Goal: Check status: Check status

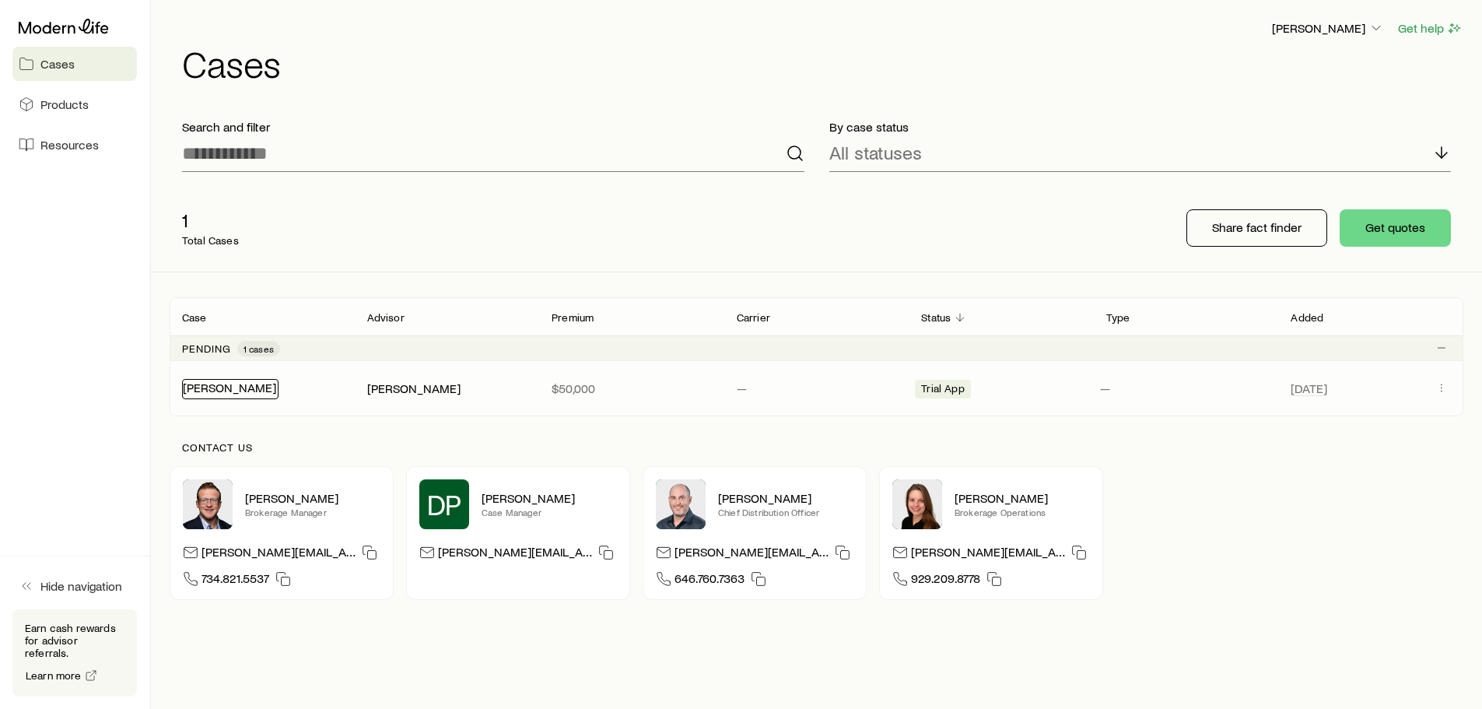
click at [229, 386] on link "[PERSON_NAME]" at bounding box center [229, 387] width 93 height 15
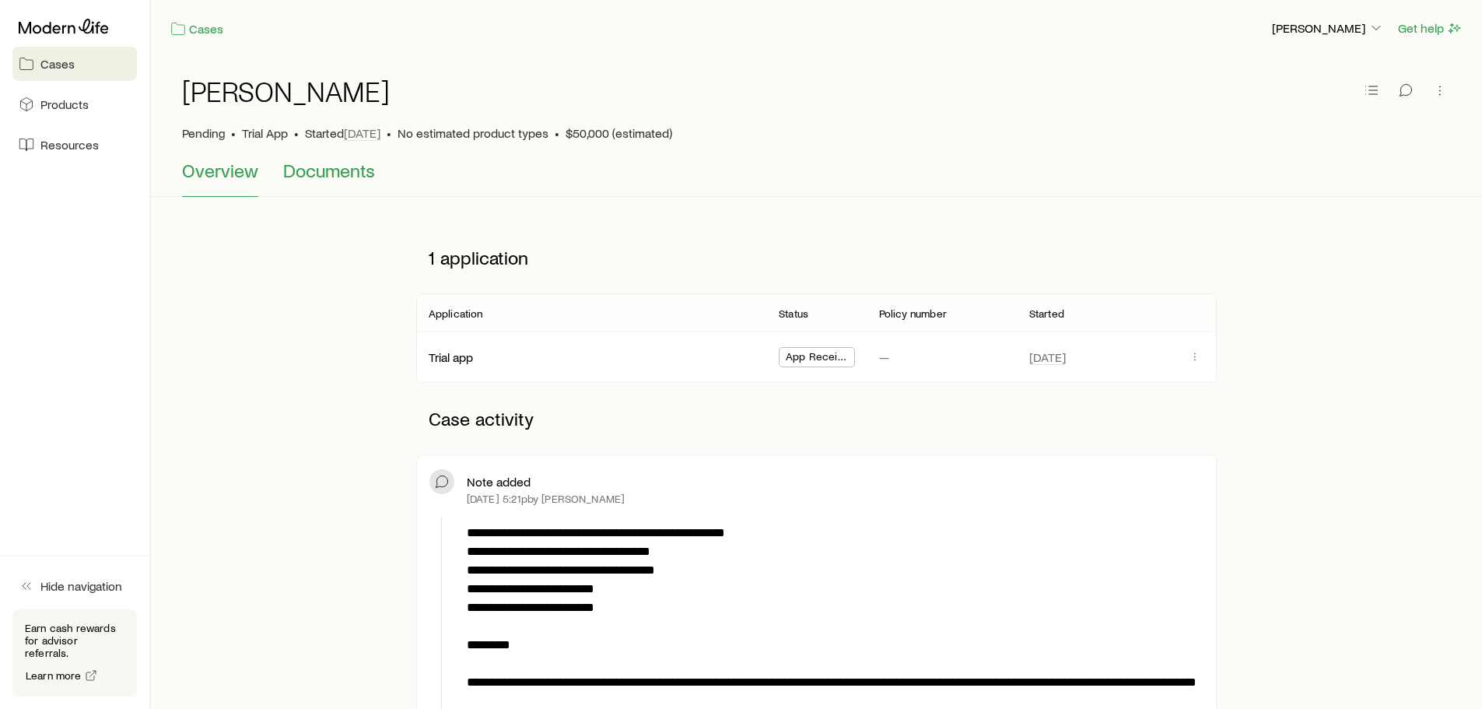
click at [320, 174] on span "Documents" at bounding box center [329, 171] width 92 height 22
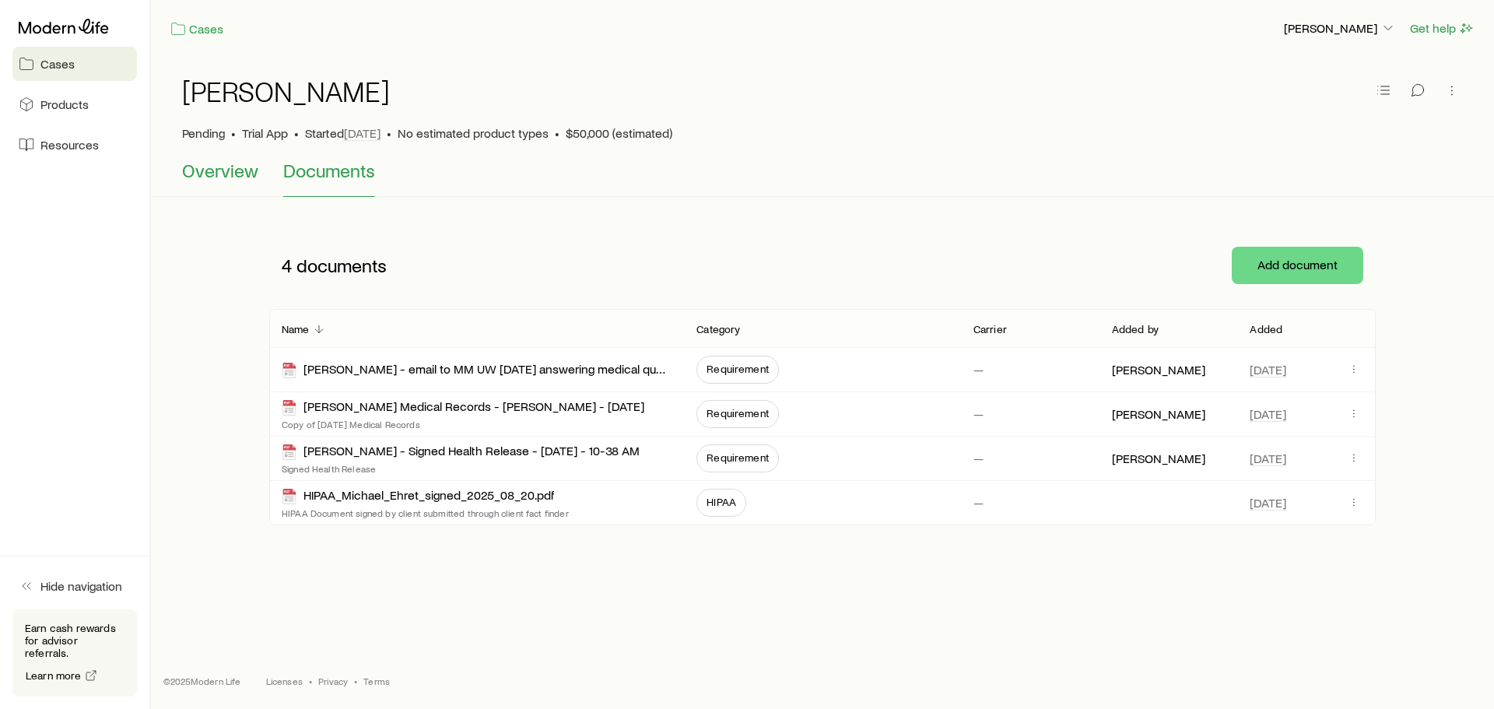
click at [209, 171] on span "Overview" at bounding box center [220, 171] width 76 height 22
